Goal: Information Seeking & Learning: Learn about a topic

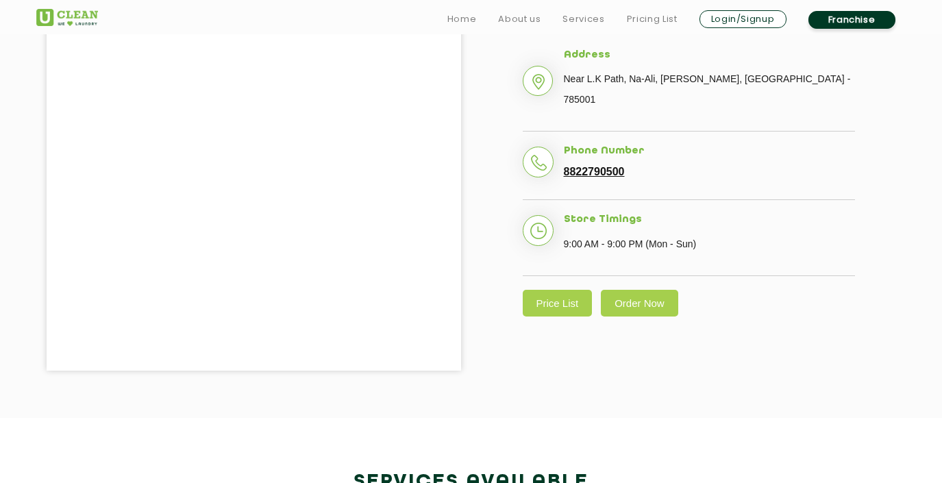
scroll to position [384, 0]
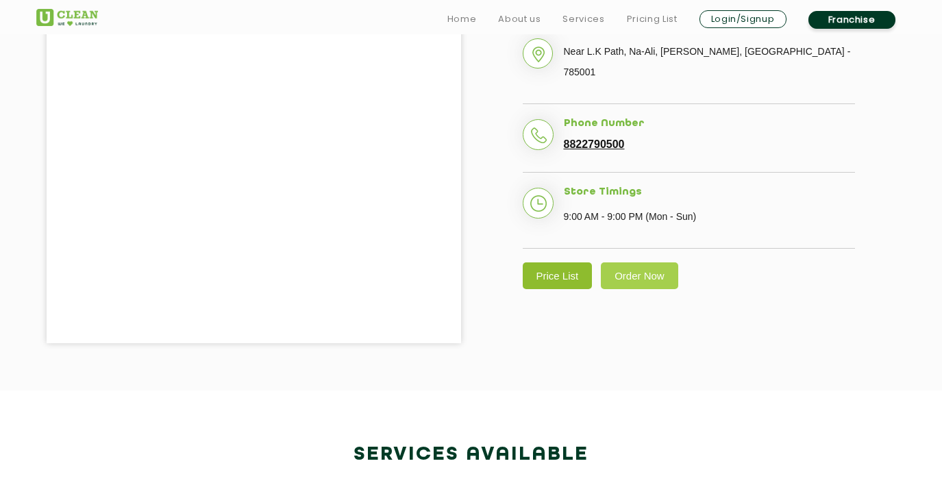
click at [549, 262] on link "Price List" at bounding box center [558, 275] width 70 height 27
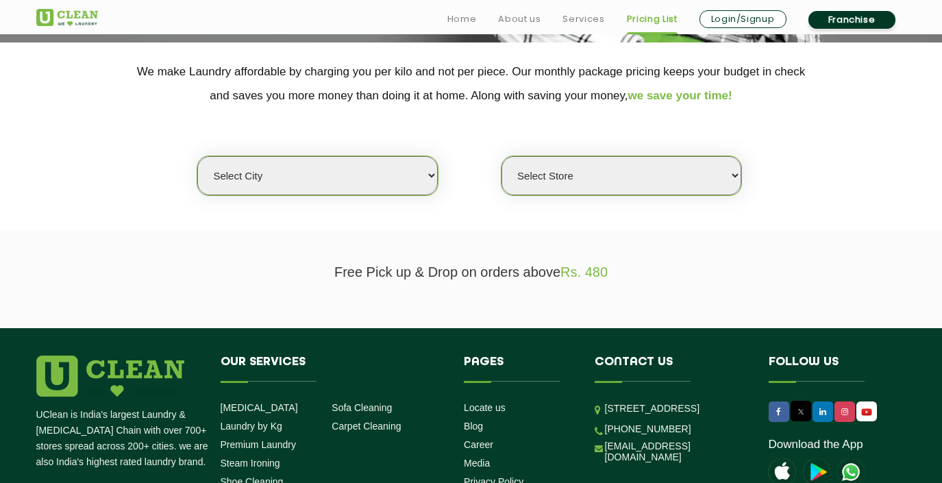
scroll to position [301, 0]
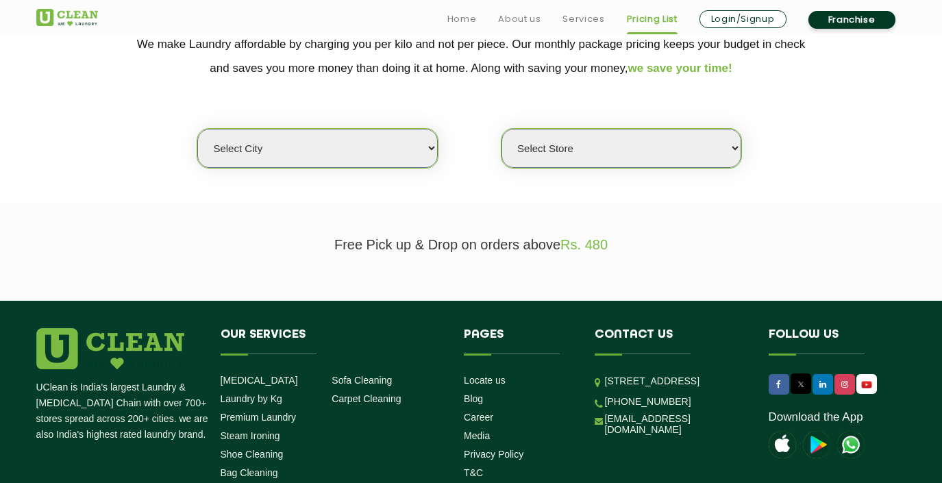
click at [394, 136] on select "Select city Aalo Agartala Agra Ahmedabad Akola Aligarh Alwar - UClean Select Am…" at bounding box center [317, 148] width 240 height 39
select select "110"
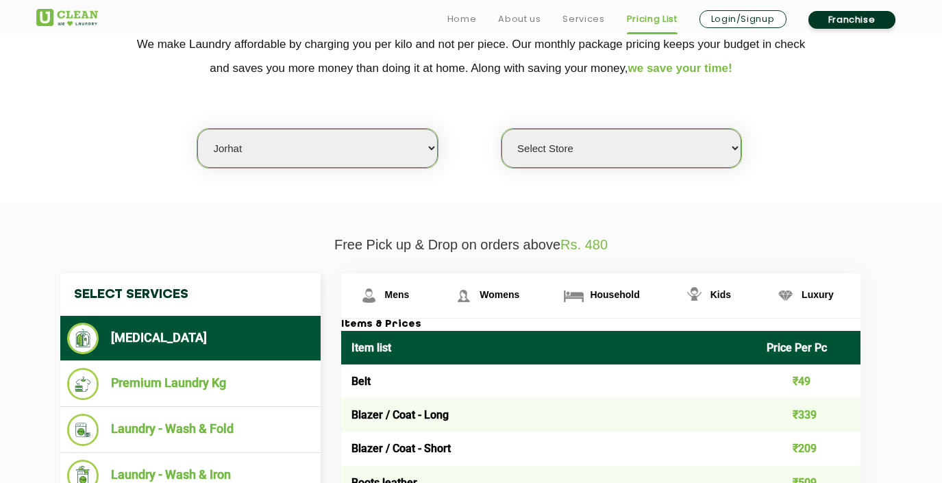
click at [534, 136] on select "Select Store UClean Jorhat" at bounding box center [621, 148] width 240 height 39
select select "336"
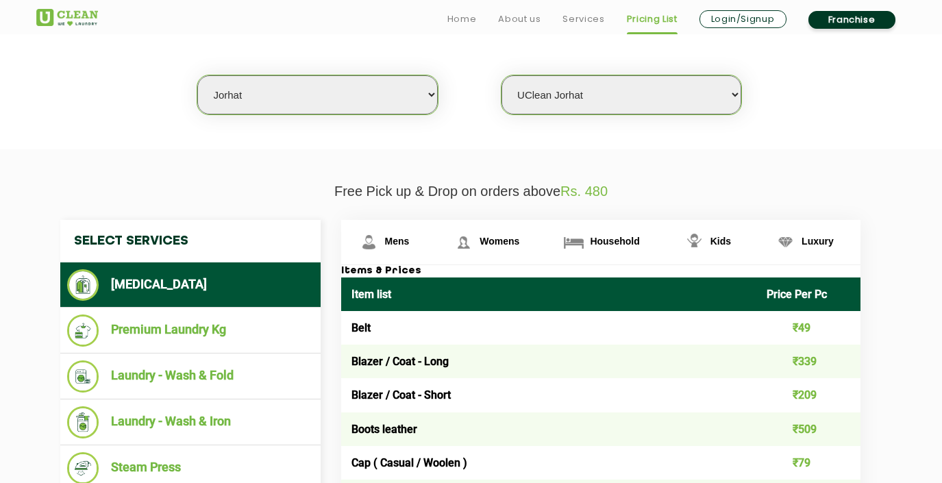
scroll to position [382, 0]
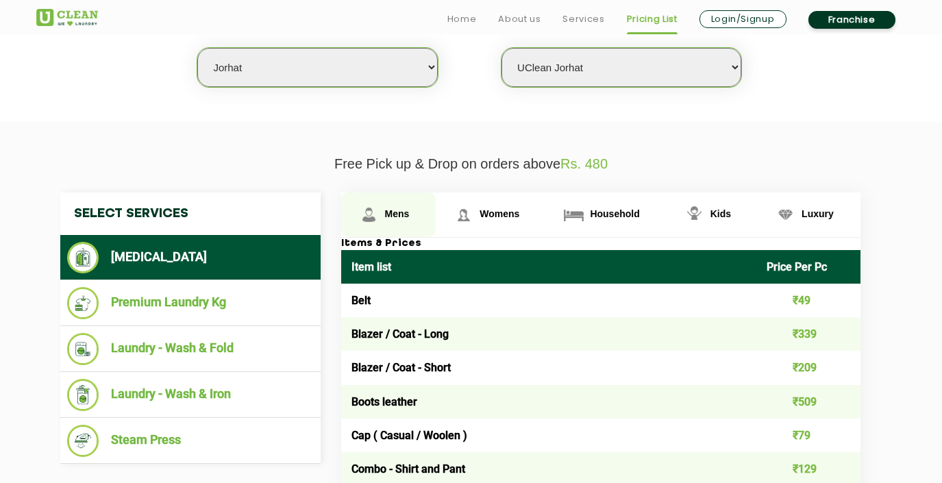
click at [378, 213] on img at bounding box center [369, 215] width 24 height 24
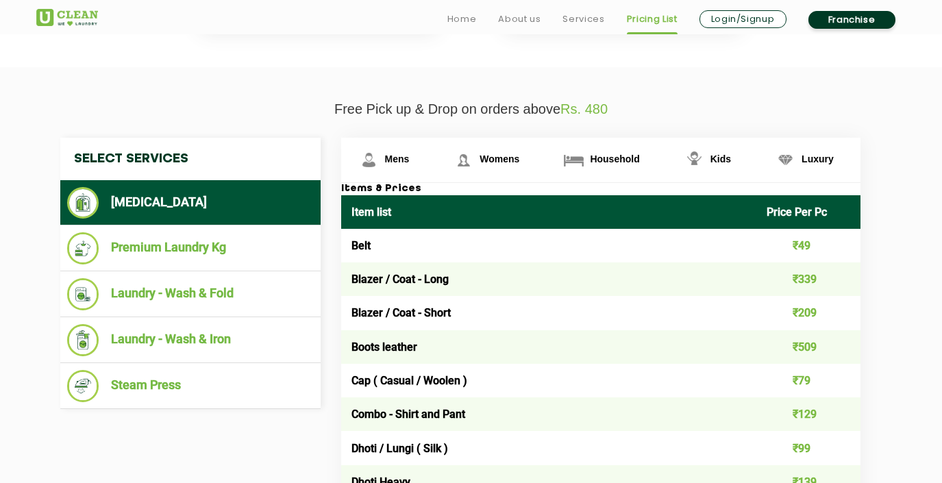
scroll to position [464, 0]
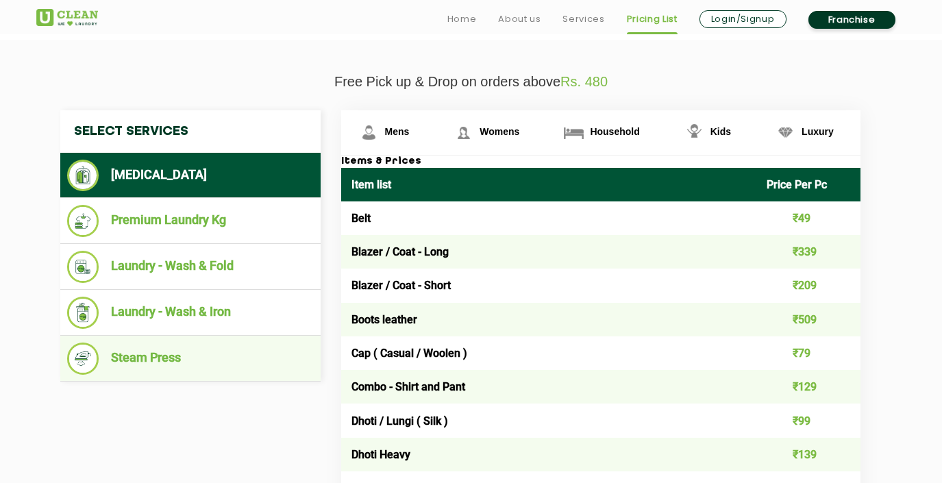
click at [154, 356] on li "Steam Press" at bounding box center [190, 358] width 247 height 32
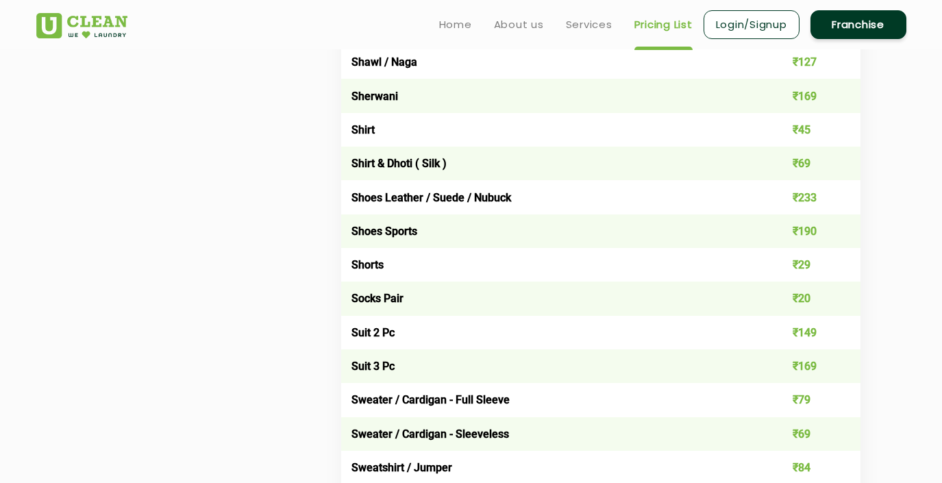
scroll to position [1944, 0]
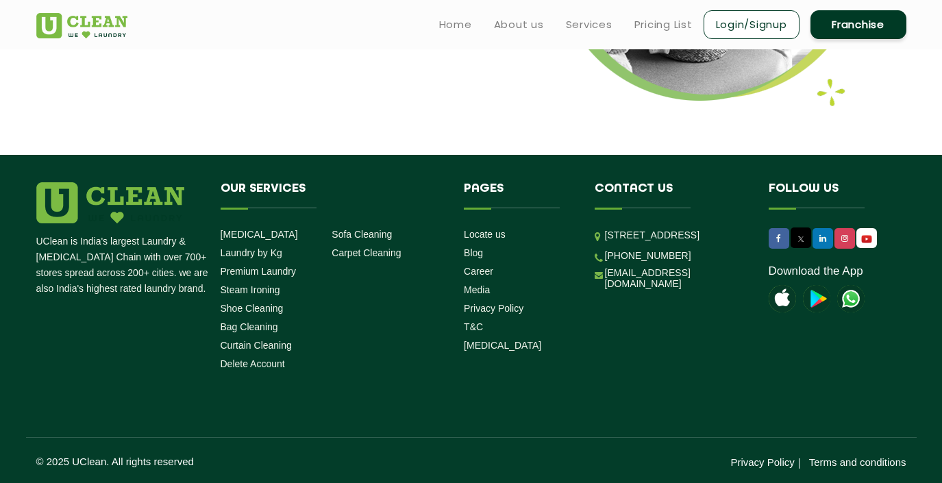
scroll to position [384, 0]
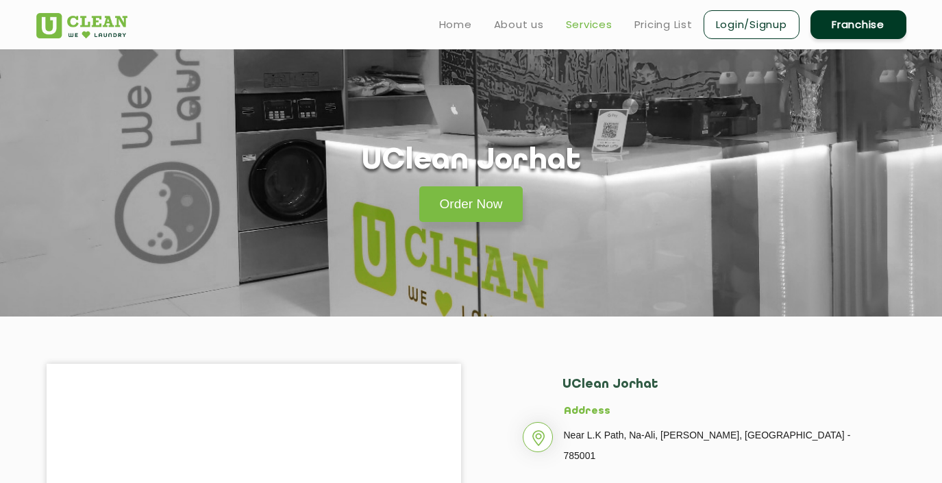
click at [574, 26] on link "Services" at bounding box center [589, 24] width 47 height 16
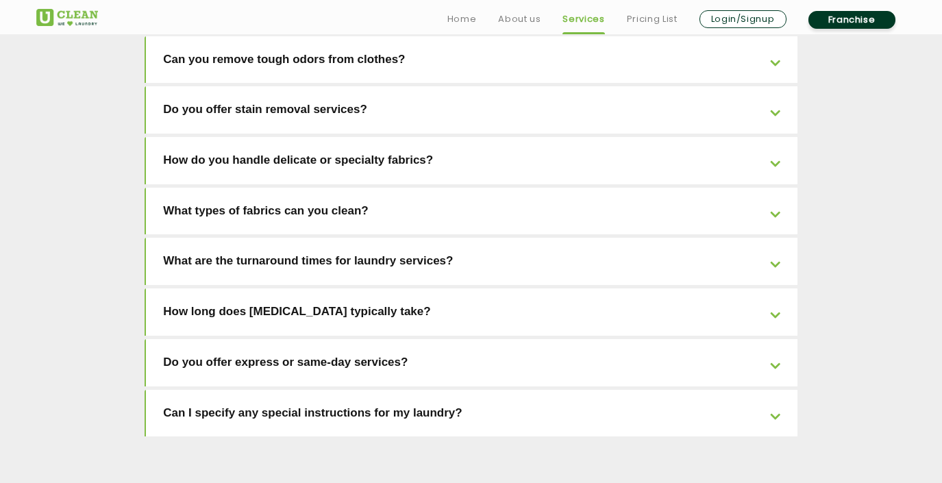
scroll to position [2931, 0]
